Goal: Information Seeking & Learning: Find contact information

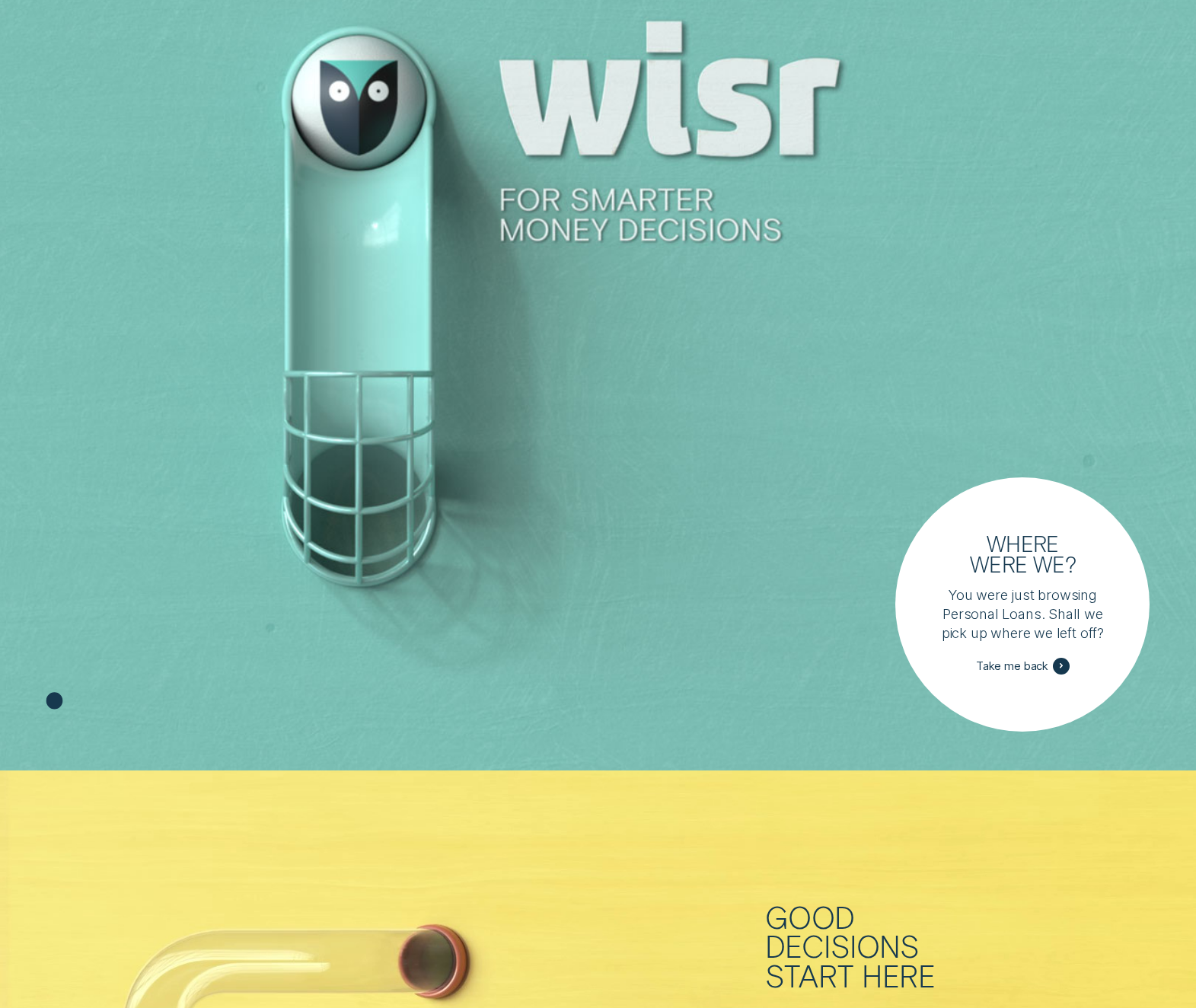
scroll to position [40, 0]
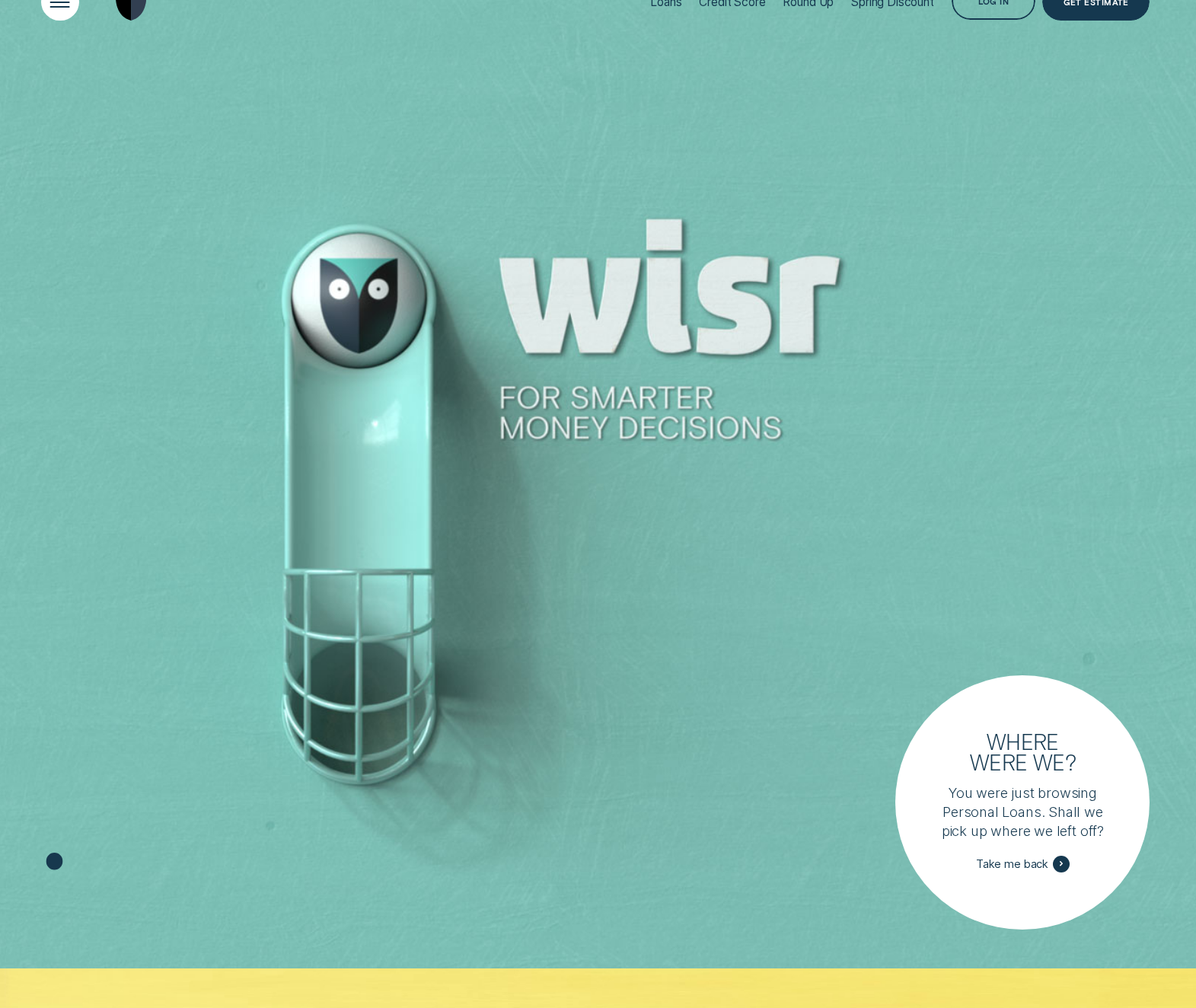
click at [78, 5] on div "Open Menu" at bounding box center [59, 2] width 54 height 54
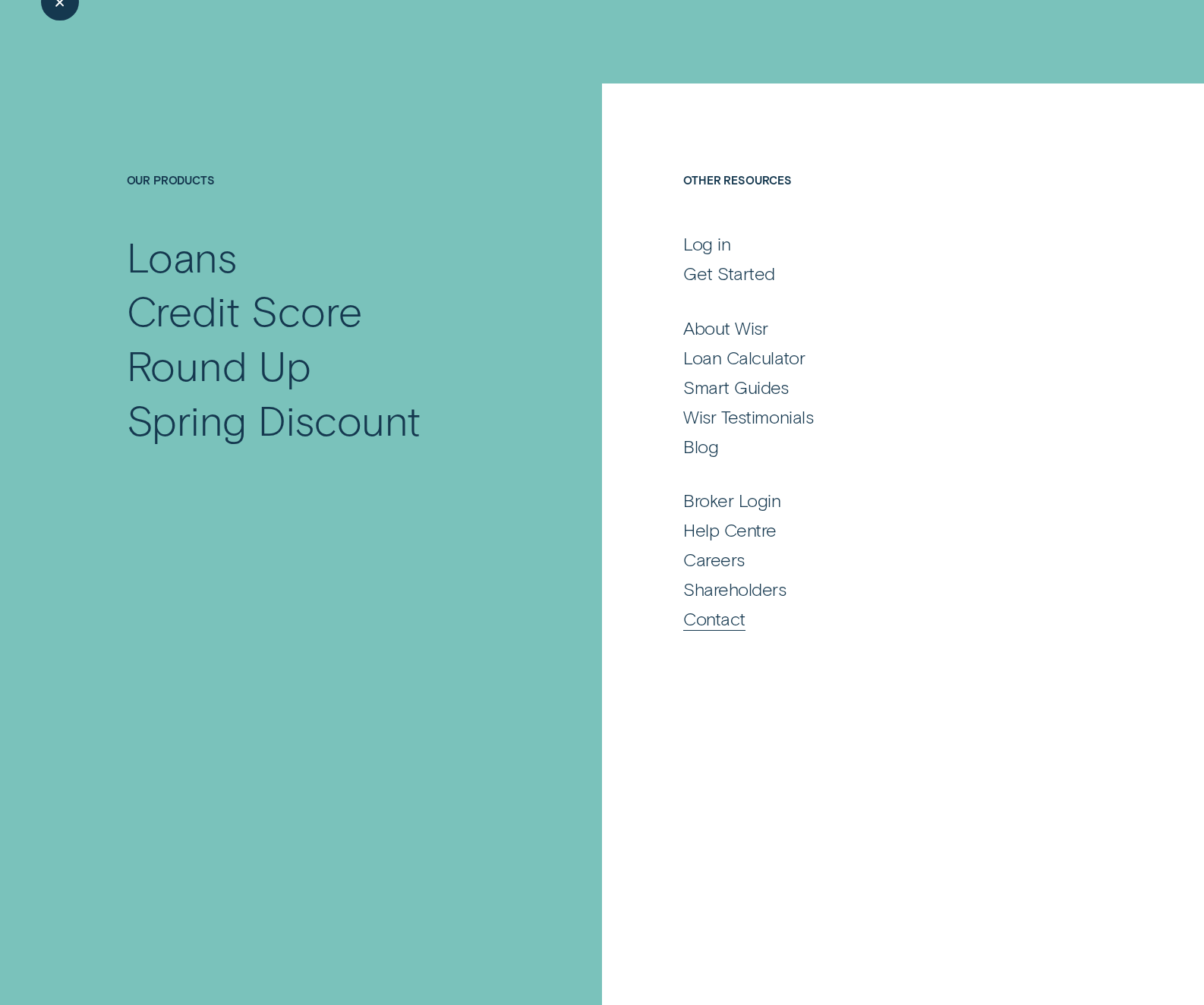
click at [714, 619] on div "Contact" at bounding box center [714, 618] width 62 height 22
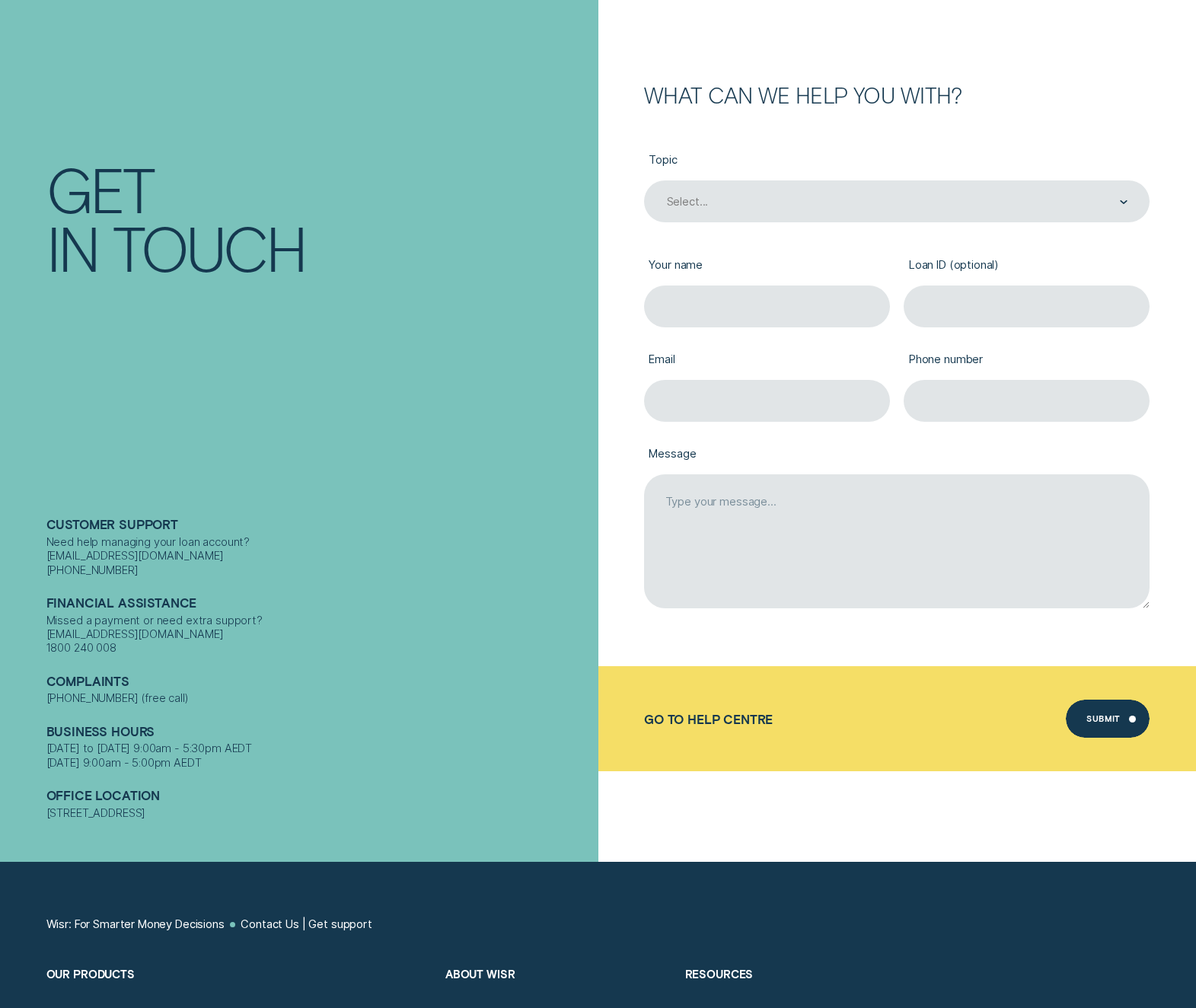
scroll to position [153, 0]
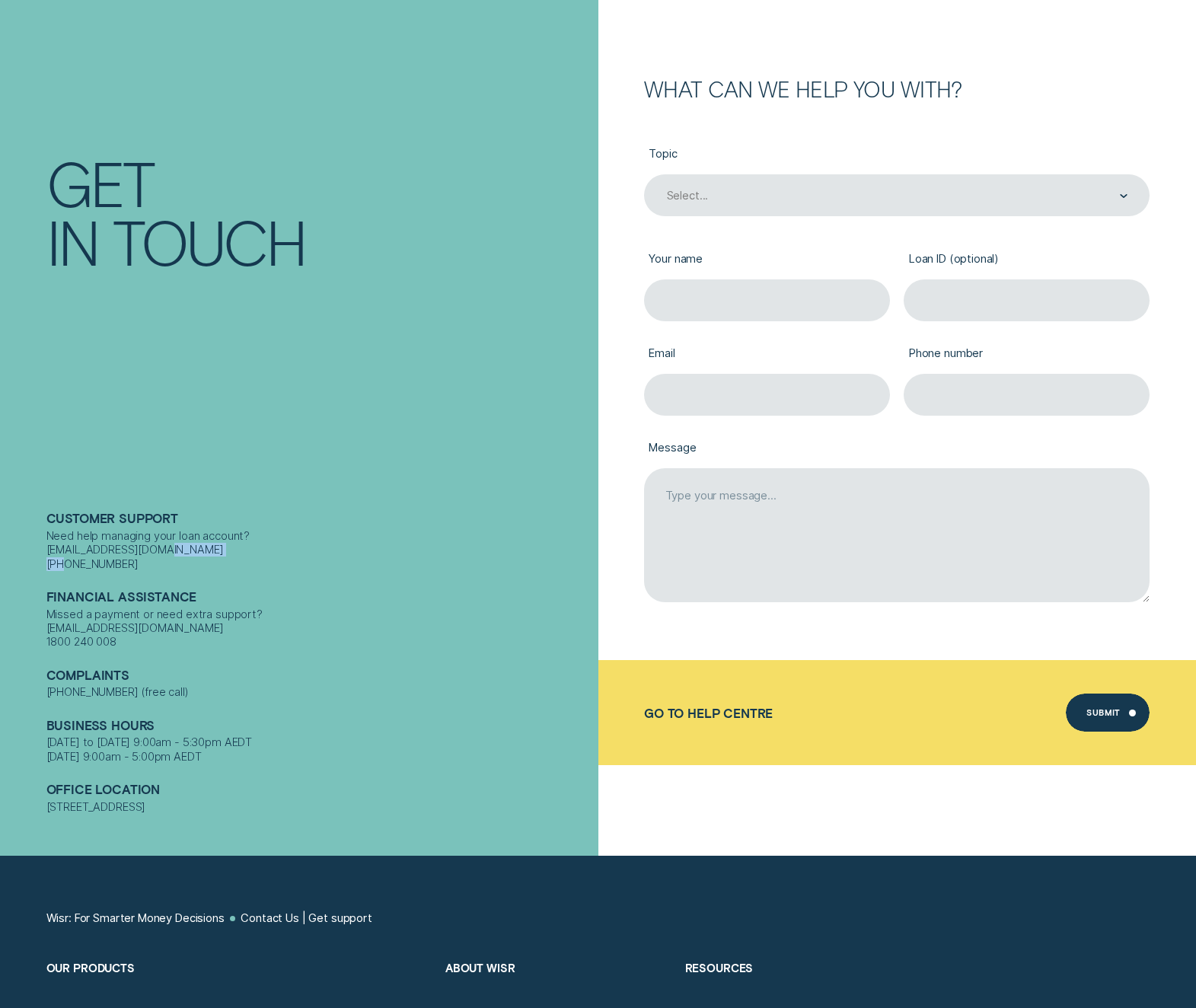
drag, startPoint x: 62, startPoint y: 555, endPoint x: 121, endPoint y: 546, distance: 59.7
click at [121, 546] on div "Contact Get In Touch Customer support Need help managing your loan account? con…" at bounding box center [299, 351] width 598 height 1008
click at [73, 548] on div "Need help managing your loan account? [EMAIL_ADDRESS][DOMAIN_NAME] [PHONE_NUMBE…" at bounding box center [319, 550] width 545 height 42
drag, startPoint x: 106, startPoint y: 551, endPoint x: 122, endPoint y: 549, distance: 16.1
click at [120, 549] on div "Need help managing your loan account? [EMAIL_ADDRESS][DOMAIN_NAME] [PHONE_NUMBE…" at bounding box center [319, 550] width 545 height 42
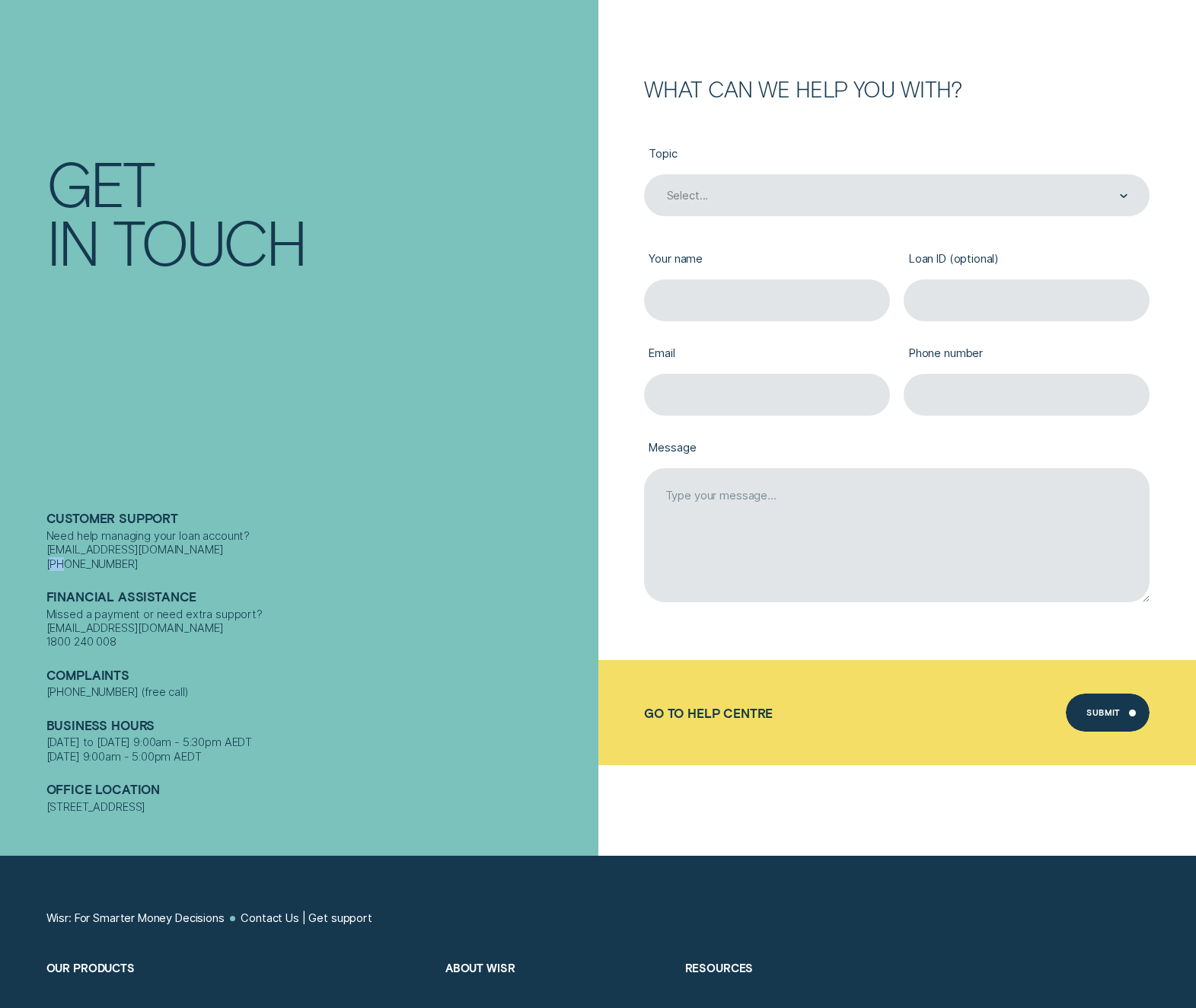
click at [122, 549] on div "Need help managing your loan account? [EMAIL_ADDRESS][DOMAIN_NAME] [PHONE_NUMBE…" at bounding box center [319, 550] width 545 height 42
drag, startPoint x: 153, startPoint y: 553, endPoint x: 12, endPoint y: 544, distance: 141.3
click at [12, 544] on div "Contact Get In Touch Customer support Need help managing your loan account? con…" at bounding box center [299, 351] width 598 height 1008
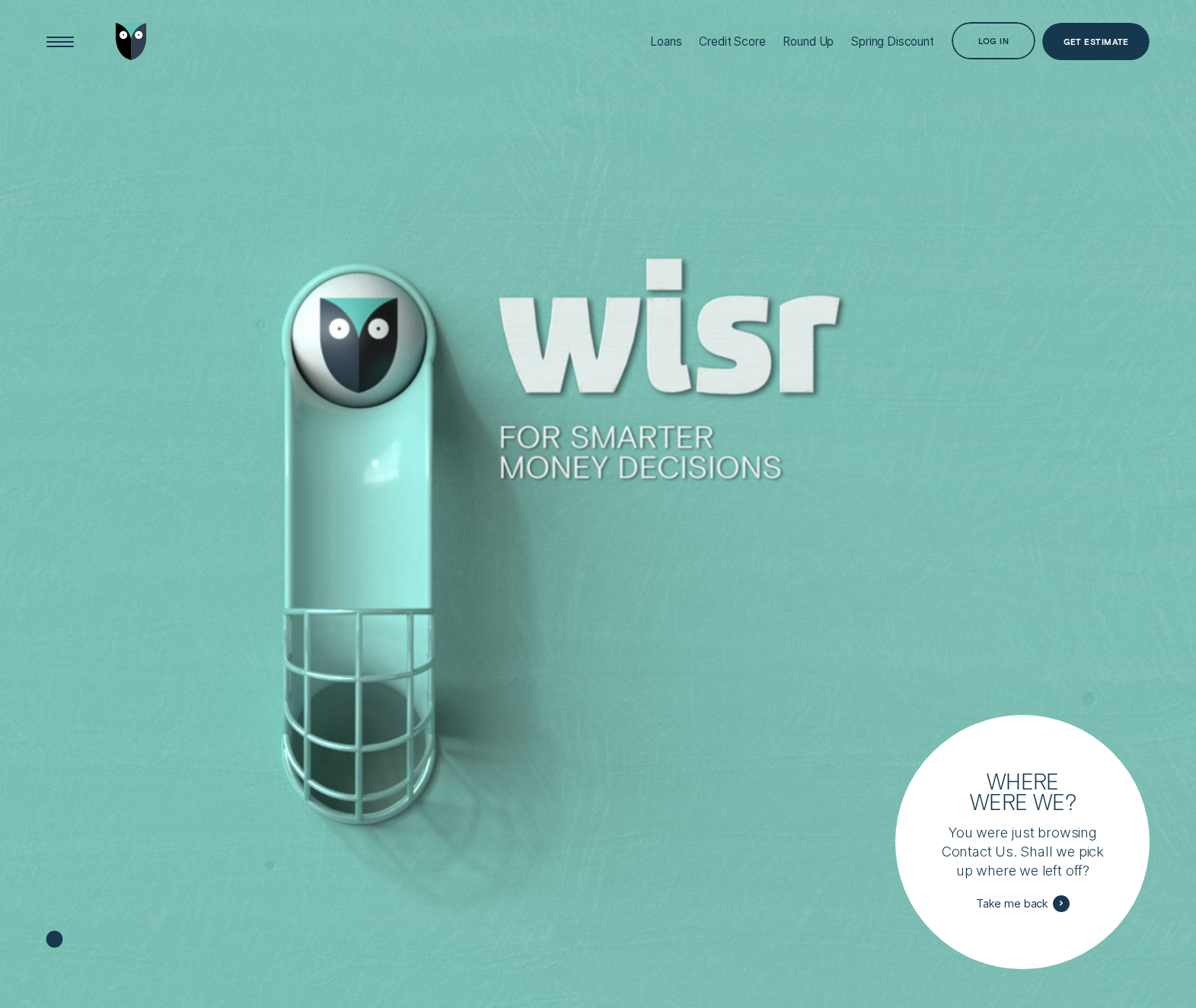
click at [37, 28] on div "Loans Credit Score Round Up Spring Discount Log in Log in Customer Dashboard Vi…" at bounding box center [598, 42] width 1196 height 84
click at [61, 49] on div "Open Menu" at bounding box center [59, 42] width 54 height 54
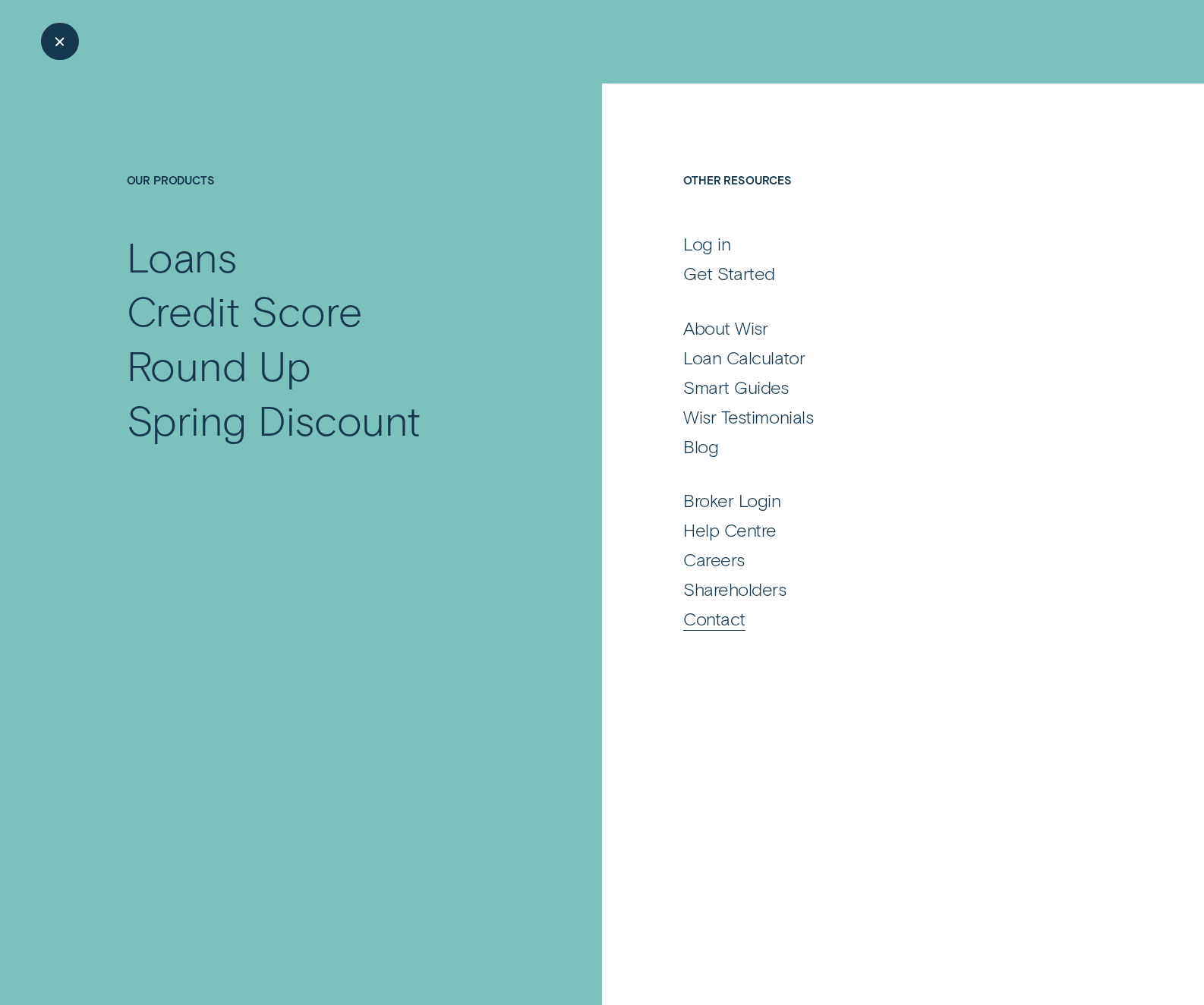
click at [727, 609] on div "Contact" at bounding box center [714, 618] width 62 height 22
